Goal: Find specific page/section: Find specific page/section

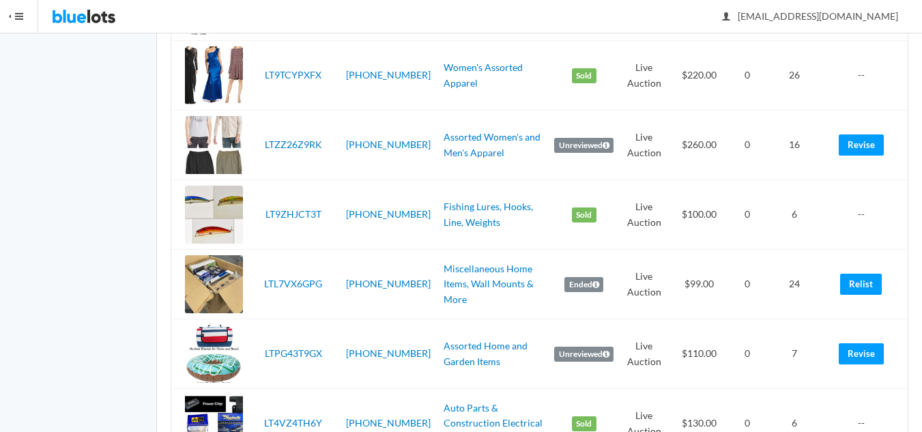
scroll to position [956, 0]
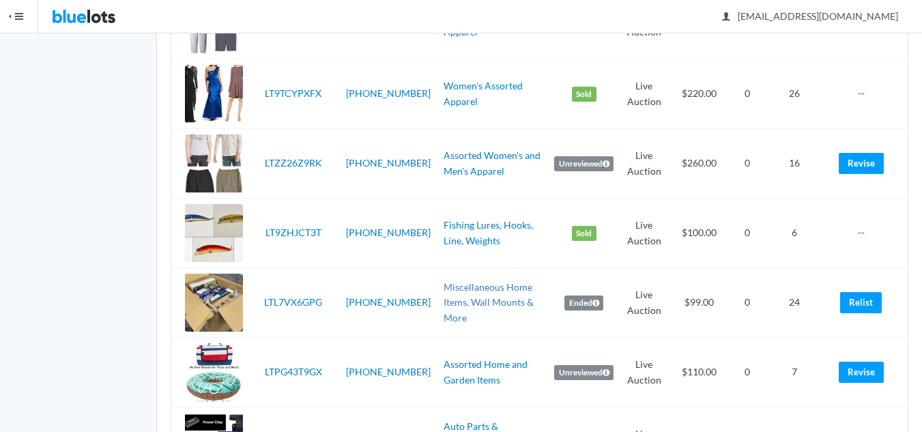
click at [469, 296] on link "Miscellaneous Home Items, Wall Mounts & More" at bounding box center [489, 302] width 90 height 42
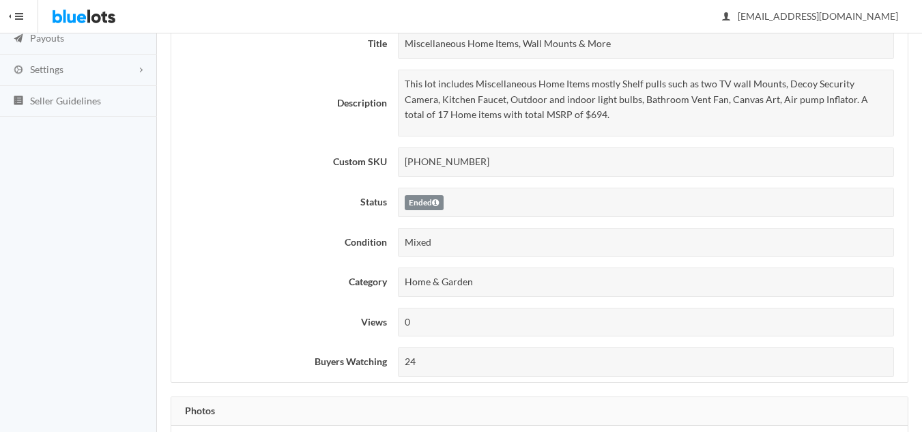
scroll to position [410, 0]
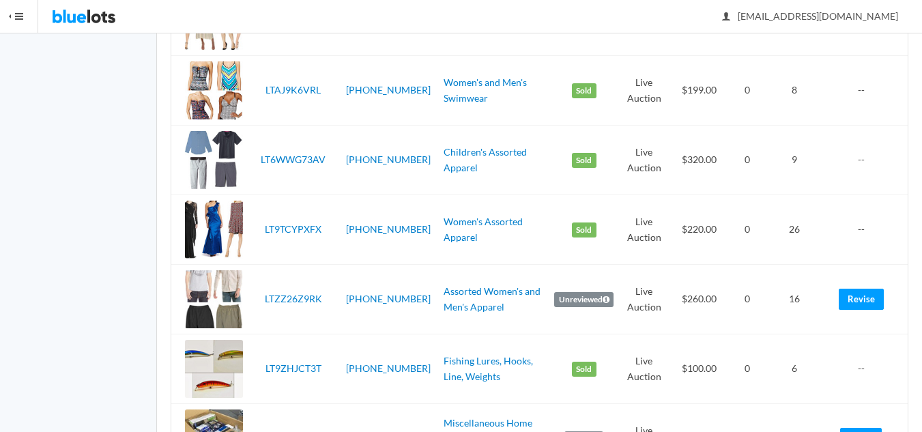
scroll to position [614, 0]
